Goal: Find specific page/section: Find specific page/section

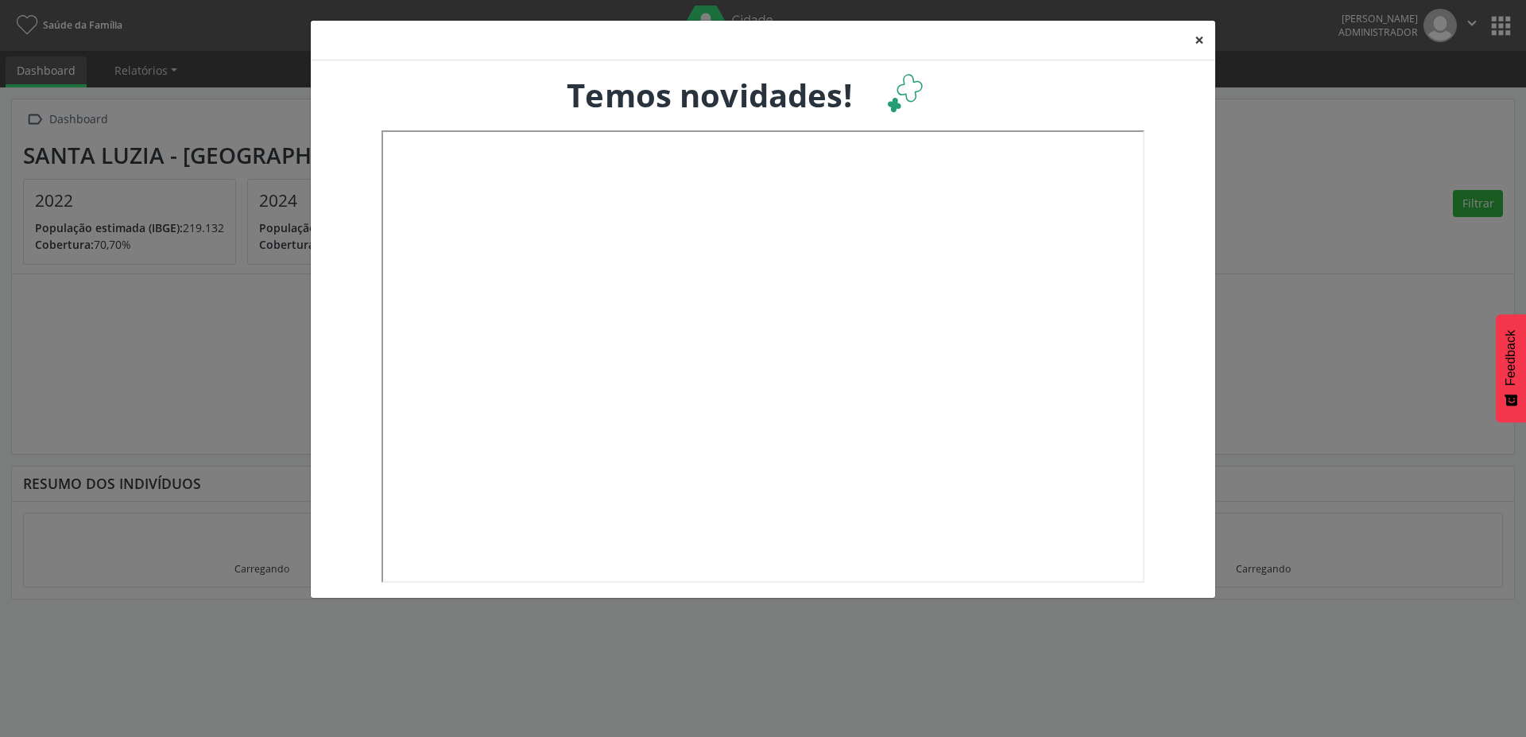
click at [1190, 37] on button "×" at bounding box center [1199, 40] width 32 height 39
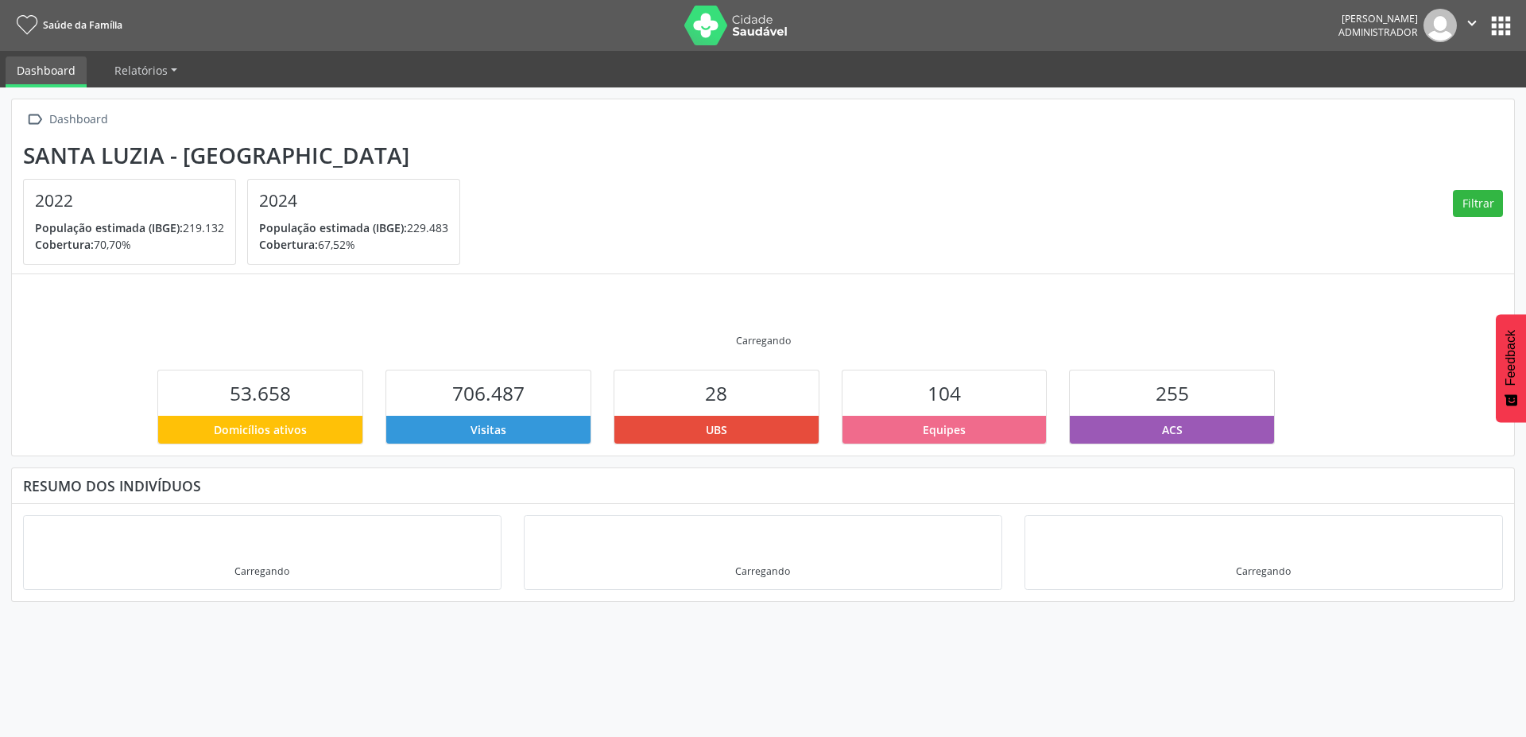
click at [1499, 18] on button "apps" at bounding box center [1501, 26] width 28 height 28
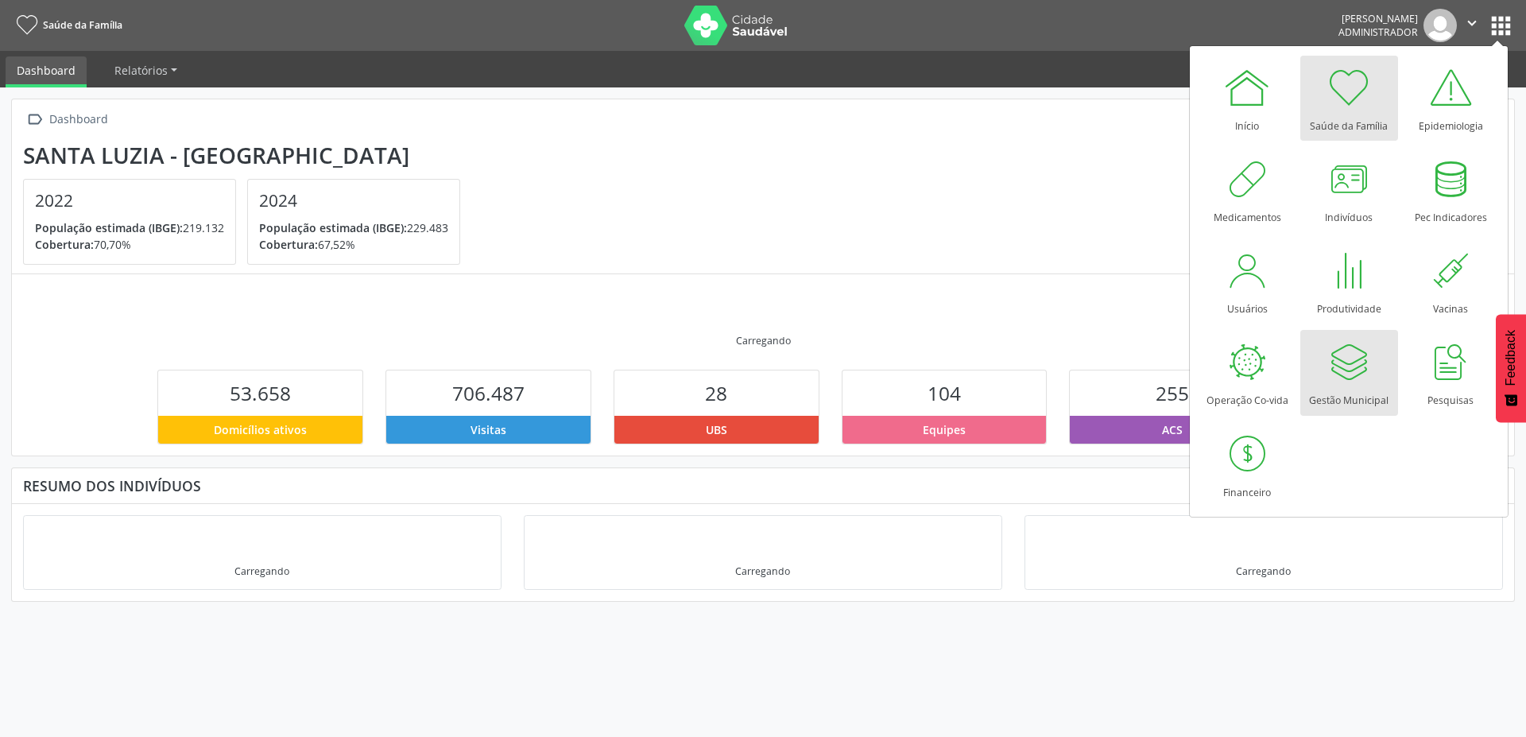
click at [1360, 370] on div at bounding box center [1349, 362] width 48 height 48
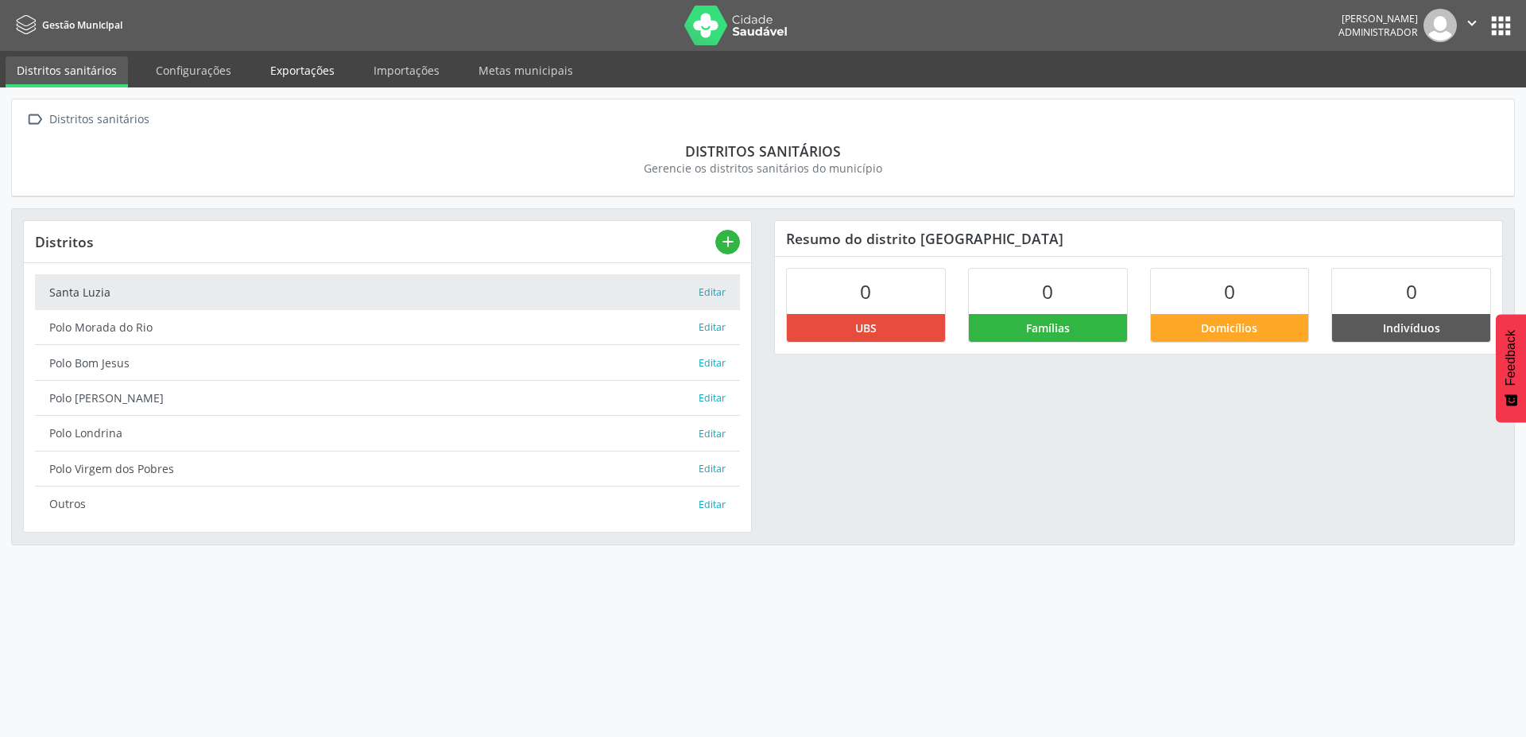
click at [306, 67] on link "Exportações" at bounding box center [302, 70] width 87 height 28
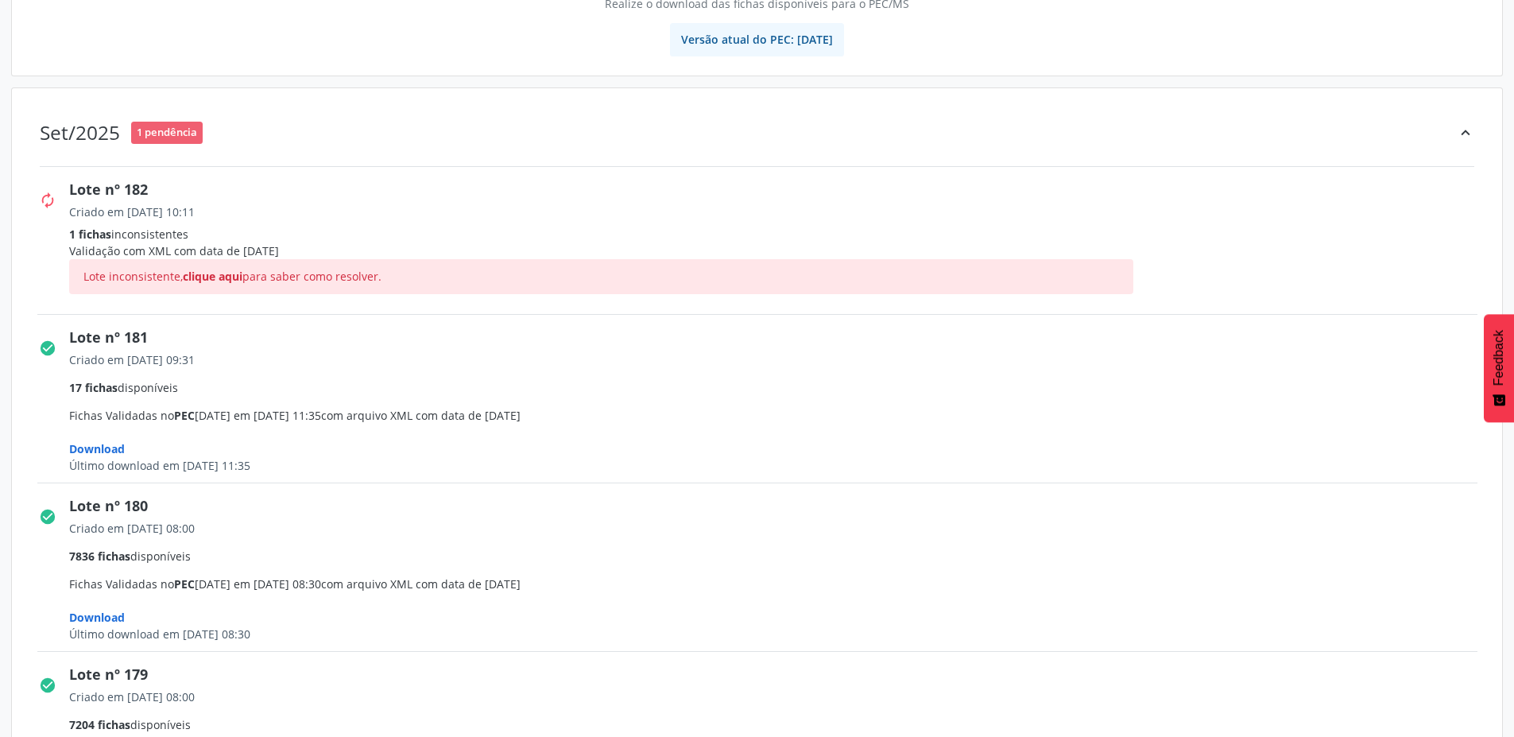
scroll to position [218, 0]
